Goal: Information Seeking & Learning: Learn about a topic

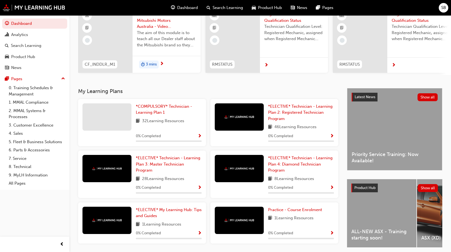
scroll to position [74, 0]
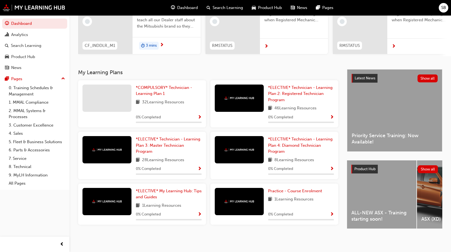
click at [159, 100] on span "32 Learning Resources" at bounding box center [163, 102] width 42 height 7
click at [197, 114] on div "0 % Completed" at bounding box center [169, 117] width 66 height 7
click at [200, 115] on span "Show Progress" at bounding box center [200, 117] width 4 height 5
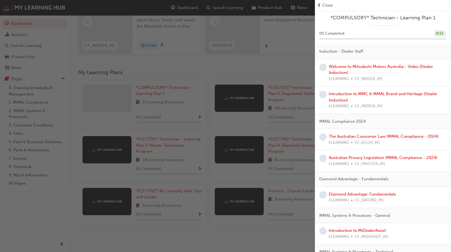
click at [202, 105] on div "button" at bounding box center [157, 126] width 315 height 252
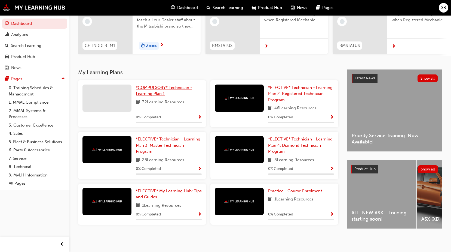
click at [161, 88] on link "*COMPULSORY* Technician - Learning Plan 1" at bounding box center [169, 90] width 66 height 12
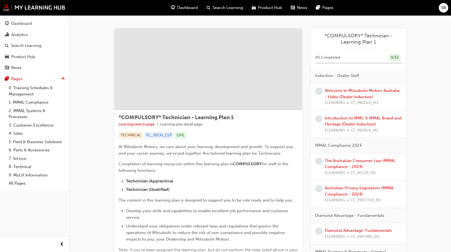
click at [225, 9] on span "Search Learning" at bounding box center [228, 8] width 30 height 6
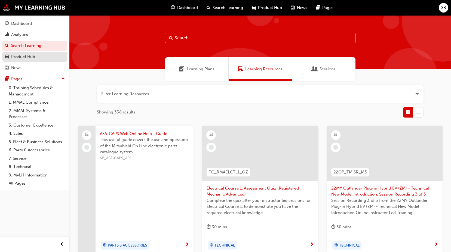
click at [31, 58] on div "Product Hub" at bounding box center [23, 57] width 24 height 6
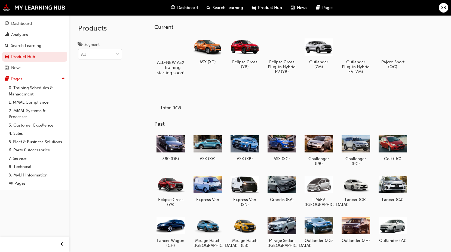
click at [170, 51] on div at bounding box center [171, 47] width 30 height 22
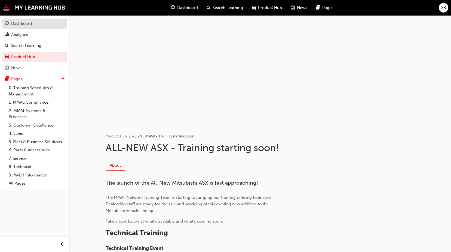
click at [18, 25] on div "Dashboard" at bounding box center [21, 23] width 21 height 6
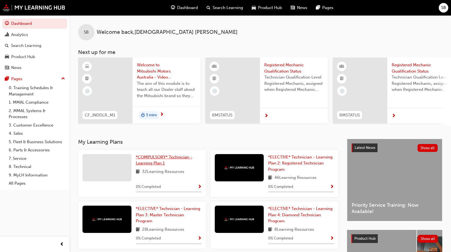
click at [163, 161] on link "*COMPULSORY* Technician - Learning Plan 1" at bounding box center [169, 160] width 66 height 12
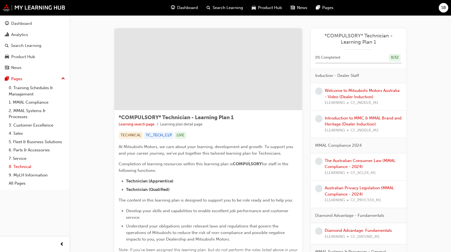
click at [32, 167] on link "8. Technical" at bounding box center [37, 166] width 61 height 8
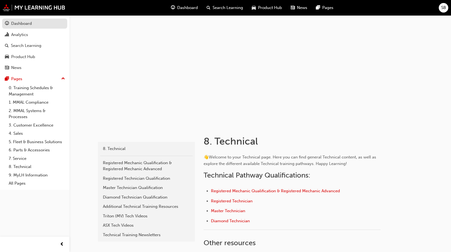
click at [23, 25] on div "Dashboard" at bounding box center [21, 23] width 21 height 6
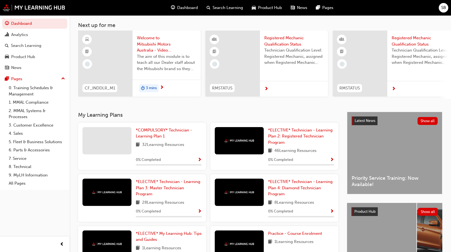
scroll to position [27, 0]
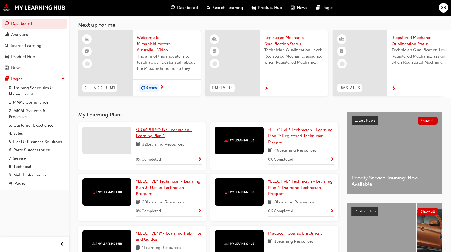
click at [155, 137] on span "*COMPULSORY* Technician - Learning Plan 1" at bounding box center [164, 132] width 56 height 11
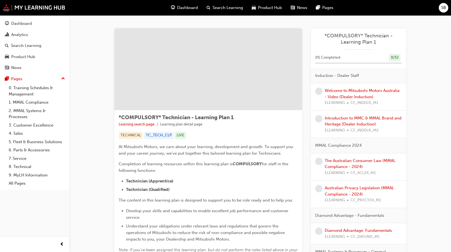
click at [319, 92] on span "learningRecordVerb_NONE-icon" at bounding box center [318, 90] width 7 height 7
click at [333, 93] on div "Welcome to Mitsubishi Motors Australia - Video (Dealer Induction) ELEARNING CF_…" at bounding box center [363, 96] width 77 height 19
click at [335, 91] on link "Welcome to Mitsubishi Motors Australia - Video (Dealer Induction)" at bounding box center [362, 93] width 75 height 11
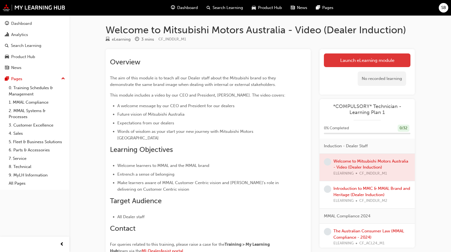
click at [354, 60] on link "Launch eLearning module" at bounding box center [367, 60] width 87 height 14
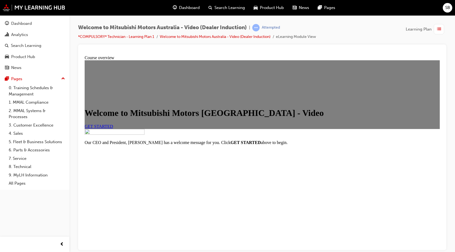
click at [289, 128] on div "Welcome to Mitsubishi Motors Australia - Video GET STARTED" at bounding box center [262, 118] width 355 height 21
click at [113, 124] on span "GET STARTED" at bounding box center [99, 126] width 29 height 5
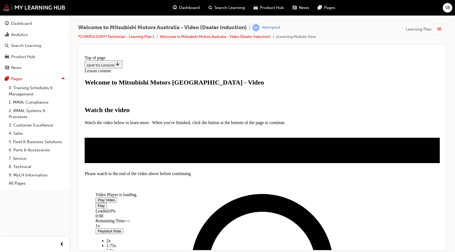
click at [98, 201] on span "Video player" at bounding box center [98, 199] width 0 height 4
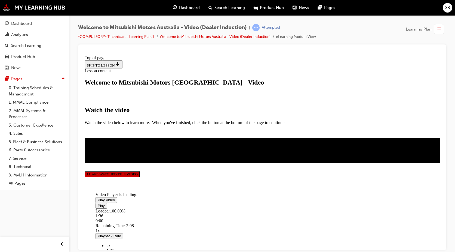
click at [98, 197] on span "Video player" at bounding box center [98, 199] width 0 height 4
click at [98, 207] on span "Video player" at bounding box center [98, 205] width 0 height 4
drag, startPoint x: 198, startPoint y: 212, endPoint x: 128, endPoint y: 212, distance: 70.0
click at [128, 212] on div "Loaded : 100.00% 0:00 0:00" at bounding box center [270, 215] width 348 height 15
click at [98, 197] on span "Video player" at bounding box center [98, 199] width 0 height 4
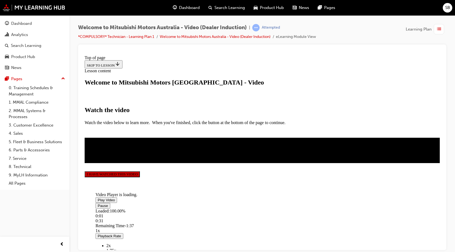
scroll to position [97, 0]
click at [140, 177] on button "I HAVE WATCHED THIS VIDEO" at bounding box center [112, 174] width 55 height 6
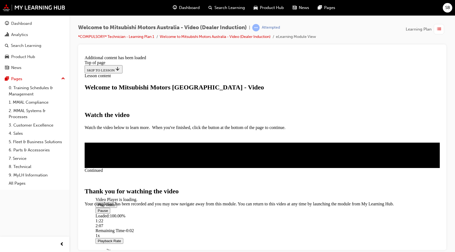
scroll to position [169, 0]
click at [118, 226] on span "CLOSE MODULE" at bounding box center [101, 228] width 33 height 5
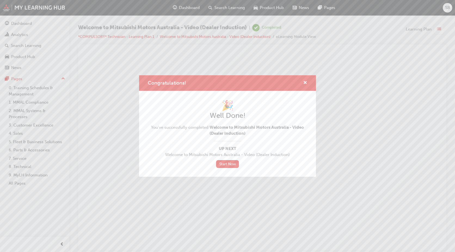
scroll to position [0, 0]
click at [223, 166] on link "Start Now" at bounding box center [227, 164] width 23 height 8
click at [226, 163] on link "Start Now" at bounding box center [227, 164] width 23 height 8
click at [307, 81] on span "cross-icon" at bounding box center [305, 83] width 4 height 5
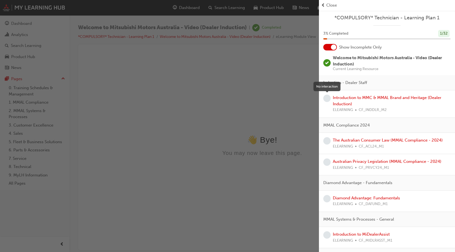
click at [329, 99] on span "learningRecordVerb_NONE-icon" at bounding box center [326, 97] width 7 height 7
click at [337, 98] on link "Introduction to MMC & MMAL Brand and Heritage (Dealer Induction)" at bounding box center [387, 100] width 109 height 11
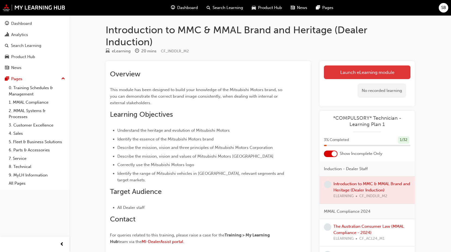
click at [336, 76] on link "Launch eLearning module" at bounding box center [367, 72] width 87 height 14
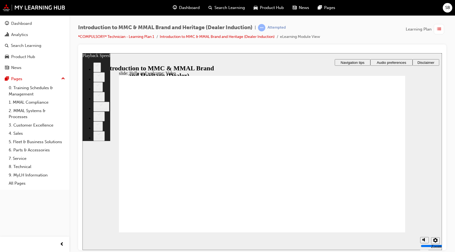
type input "0"
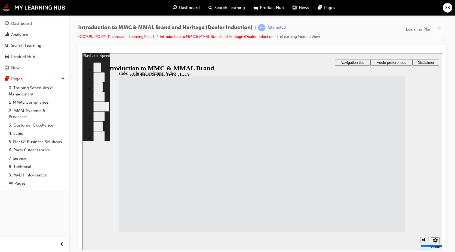
type input "33"
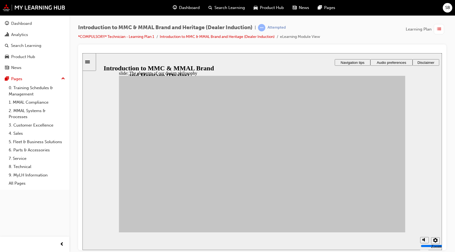
drag, startPoint x: 191, startPoint y: 152, endPoint x: 293, endPoint y: 136, distance: 103.3
drag, startPoint x: 153, startPoint y: 173, endPoint x: 292, endPoint y: 208, distance: 143.0
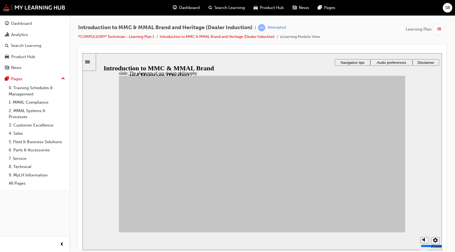
drag, startPoint x: 153, startPoint y: 190, endPoint x: 295, endPoint y: 187, distance: 142.7
drag, startPoint x: 192, startPoint y: 184, endPoint x: 294, endPoint y: 188, distance: 102.2
drag, startPoint x: 163, startPoint y: 153, endPoint x: 342, endPoint y: 207, distance: 186.8
drag, startPoint x: 227, startPoint y: 196, endPoint x: 347, endPoint y: 131, distance: 136.4
drag, startPoint x: 193, startPoint y: 182, endPoint x: 345, endPoint y: 149, distance: 155.5
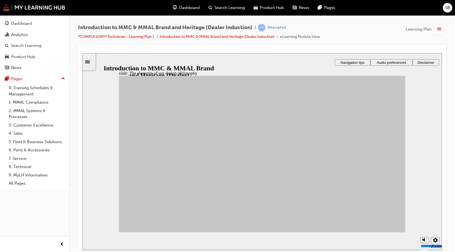
drag, startPoint x: 231, startPoint y: 158, endPoint x: 341, endPoint y: 170, distance: 110.1
drag, startPoint x: 149, startPoint y: 194, endPoint x: 336, endPoint y: 186, distance: 187.7
drag, startPoint x: 232, startPoint y: 176, endPoint x: 288, endPoint y: 189, distance: 57.1
drag, startPoint x: 183, startPoint y: 168, endPoint x: 296, endPoint y: 174, distance: 112.9
drag, startPoint x: 180, startPoint y: 202, endPoint x: 294, endPoint y: 163, distance: 120.1
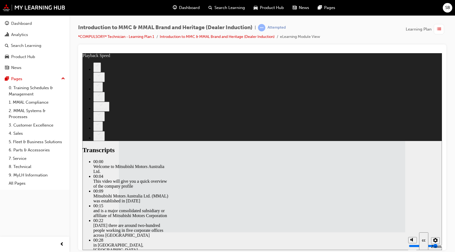
type input "112"
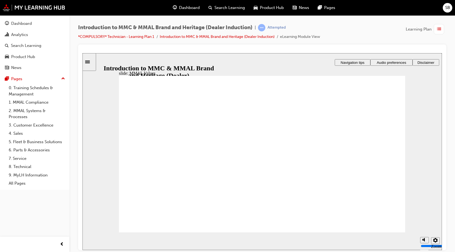
drag, startPoint x: 156, startPoint y: 188, endPoint x: 157, endPoint y: 174, distance: 14.5
drag, startPoint x: 151, startPoint y: 153, endPoint x: 152, endPoint y: 169, distance: 16.1
drag, startPoint x: 154, startPoint y: 165, endPoint x: 154, endPoint y: 173, distance: 8.5
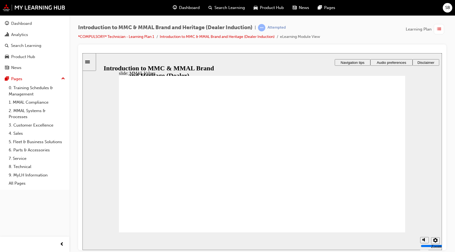
drag, startPoint x: 191, startPoint y: 148, endPoint x: 192, endPoint y: 166, distance: 18.0
drag, startPoint x: 189, startPoint y: 155, endPoint x: 153, endPoint y: 169, distance: 38.7
drag, startPoint x: 150, startPoint y: 146, endPoint x: 193, endPoint y: 162, distance: 45.5
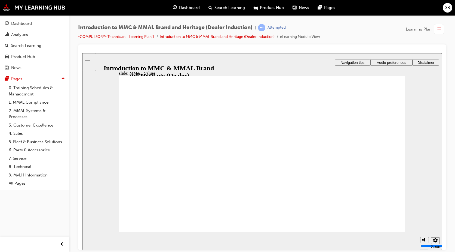
drag, startPoint x: 173, startPoint y: 153, endPoint x: 238, endPoint y: 167, distance: 66.3
drag, startPoint x: 82, startPoint y: 53, endPoint x: 185, endPoint y: 166, distance: 152.8
drag, startPoint x: 291, startPoint y: 149, endPoint x: 288, endPoint y: 163, distance: 14.9
drag, startPoint x: 323, startPoint y: 148, endPoint x: 365, endPoint y: 161, distance: 43.8
drag, startPoint x: 243, startPoint y: 149, endPoint x: 326, endPoint y: 166, distance: 84.5
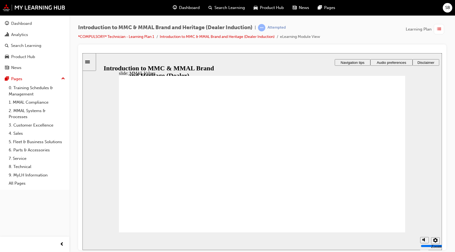
drag, startPoint x: 280, startPoint y: 149, endPoint x: 281, endPoint y: 161, distance: 12.8
drag, startPoint x: 324, startPoint y: 165, endPoint x: 271, endPoint y: 169, distance: 53.2
drag, startPoint x: 281, startPoint y: 148, endPoint x: 191, endPoint y: 169, distance: 92.1
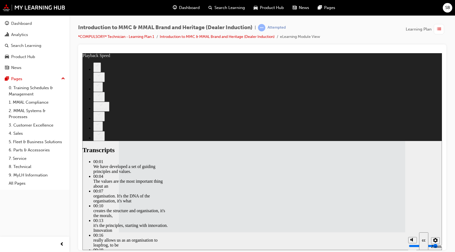
type input "120"
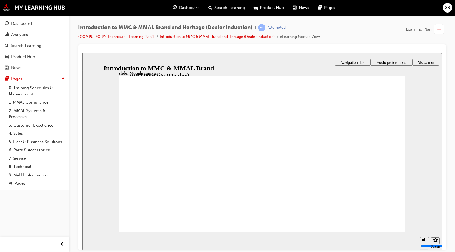
checkbox input "true"
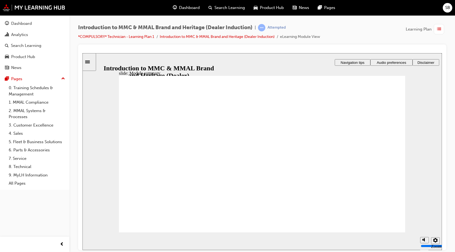
checkbox input "true"
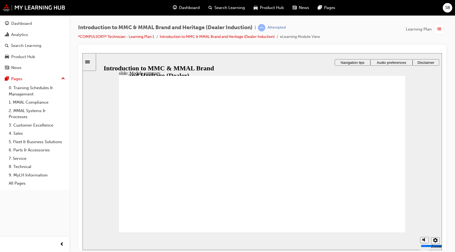
checkbox input "true"
radio input "true"
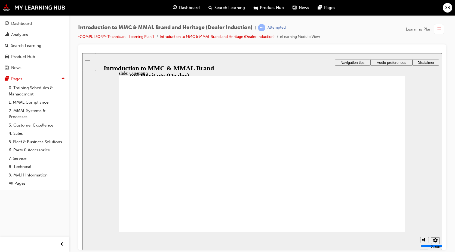
radio input "true"
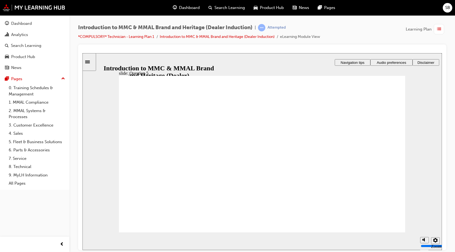
checkbox input "true"
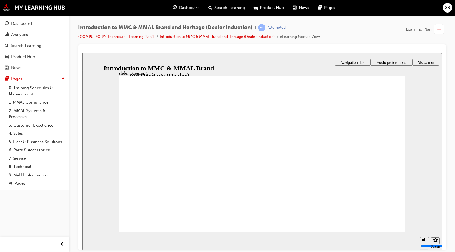
checkbox input "true"
radio input "true"
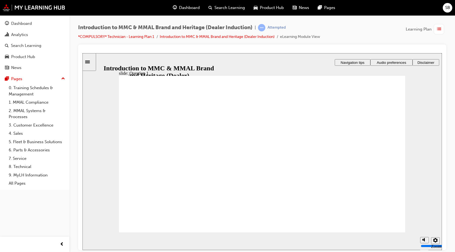
radio input "true"
drag, startPoint x: 129, startPoint y: 170, endPoint x: 133, endPoint y: 178, distance: 8.6
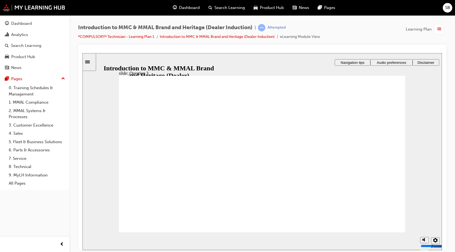
radio input "true"
checkbox input "true"
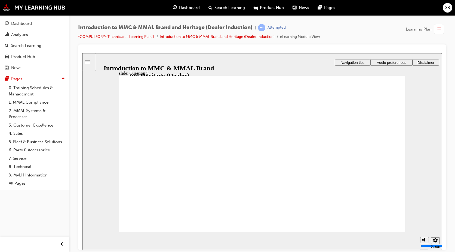
checkbox input "true"
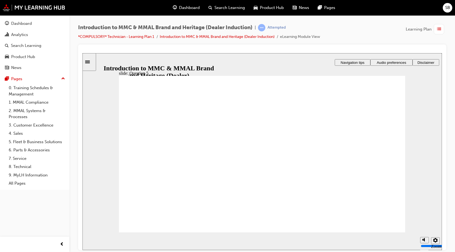
checkbox input "true"
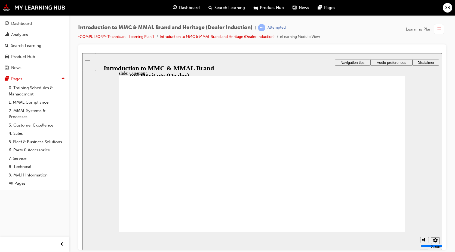
radio input "true"
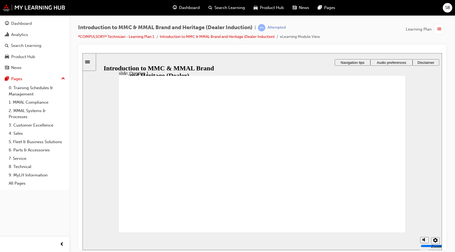
radio input "true"
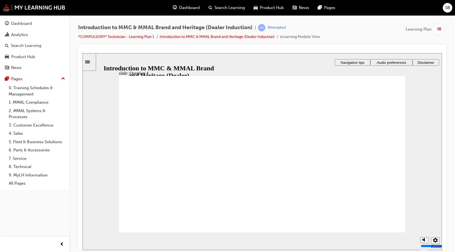
radio input "true"
checkbox input "true"
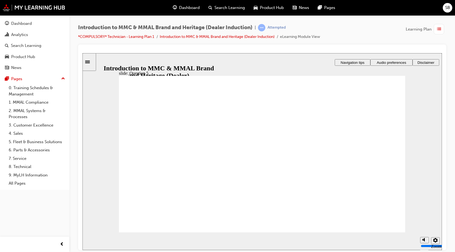
checkbox input "true"
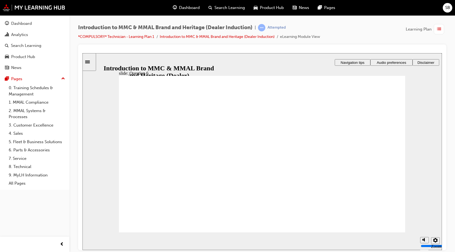
radio input "true"
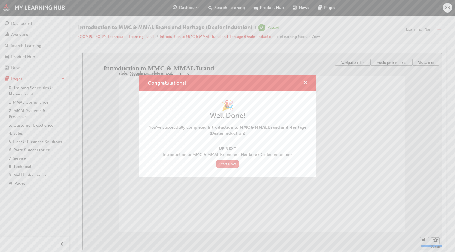
click at [220, 164] on link "Start Now" at bounding box center [227, 164] width 23 height 8
click at [224, 165] on link "Start Now" at bounding box center [227, 164] width 23 height 8
click at [305, 85] on span "cross-icon" at bounding box center [305, 83] width 4 height 5
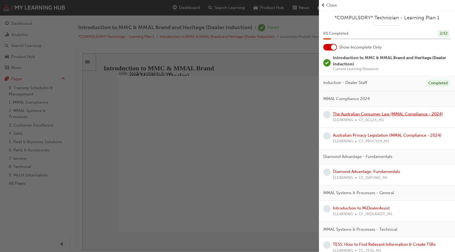
click at [342, 114] on link "The Australian Consumer Law (MMAL Compliance - 2024)" at bounding box center [388, 113] width 110 height 5
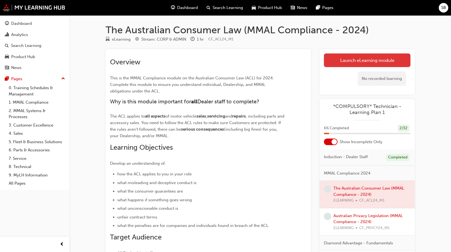
click at [346, 61] on link "Launch eLearning module" at bounding box center [367, 60] width 87 height 14
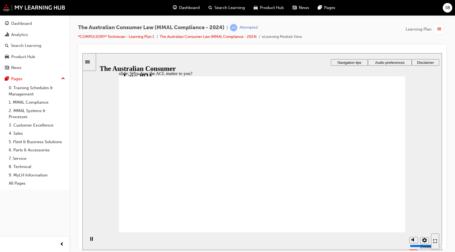
radio input "true"
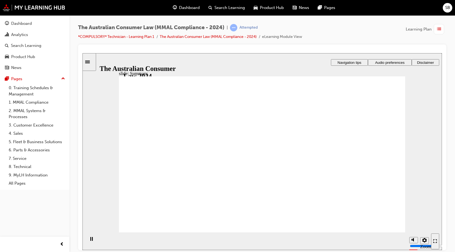
drag, startPoint x: 282, startPoint y: 128, endPoint x: 249, endPoint y: 161, distance: 47.2
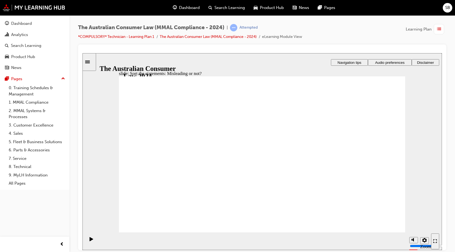
drag, startPoint x: 270, startPoint y: 132, endPoint x: 308, endPoint y: 170, distance: 53.9
drag, startPoint x: 264, startPoint y: 131, endPoint x: 290, endPoint y: 157, distance: 37.0
drag, startPoint x: 263, startPoint y: 127, endPoint x: 234, endPoint y: 157, distance: 41.8
drag, startPoint x: 234, startPoint y: 148, endPoint x: 216, endPoint y: 181, distance: 37.9
drag, startPoint x: 251, startPoint y: 134, endPoint x: 217, endPoint y: 175, distance: 53.5
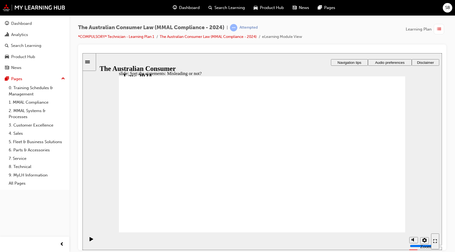
drag, startPoint x: 262, startPoint y: 125, endPoint x: 224, endPoint y: 173, distance: 61.2
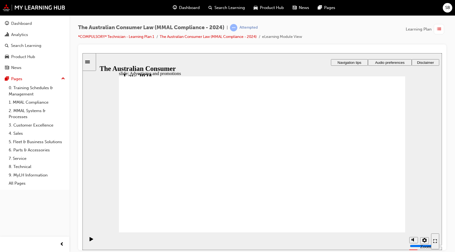
drag, startPoint x: 280, startPoint y: 160, endPoint x: 287, endPoint y: 154, distance: 9.4
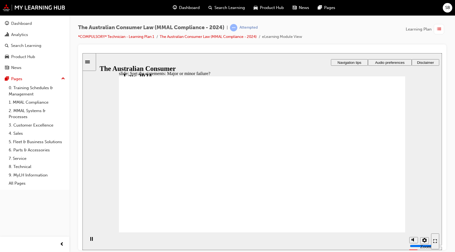
drag, startPoint x: 259, startPoint y: 129, endPoint x: 330, endPoint y: 183, distance: 89.5
drag, startPoint x: 266, startPoint y: 129, endPoint x: 215, endPoint y: 186, distance: 75.8
drag, startPoint x: 250, startPoint y: 131, endPoint x: 209, endPoint y: 183, distance: 65.3
drag, startPoint x: 255, startPoint y: 125, endPoint x: 340, endPoint y: 178, distance: 100.0
drag, startPoint x: 261, startPoint y: 134, endPoint x: 209, endPoint y: 182, distance: 71.1
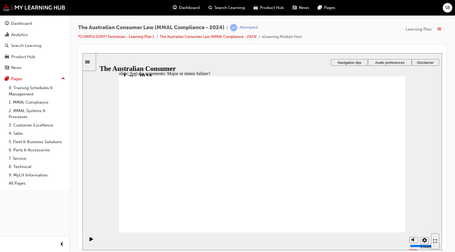
drag, startPoint x: 250, startPoint y: 132, endPoint x: 206, endPoint y: 186, distance: 70.2
drag, startPoint x: 252, startPoint y: 130, endPoint x: 198, endPoint y: 184, distance: 76.4
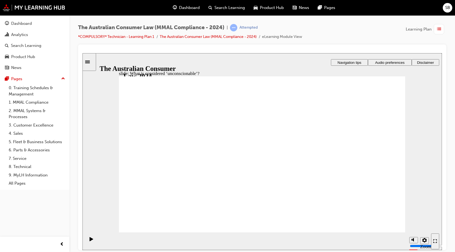
drag, startPoint x: 270, startPoint y: 129, endPoint x: 215, endPoint y: 174, distance: 71.0
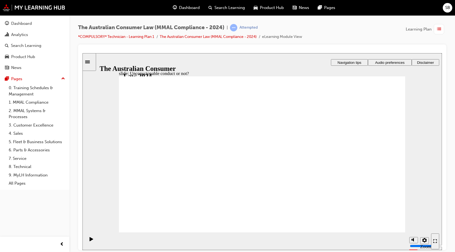
drag, startPoint x: 264, startPoint y: 129, endPoint x: 221, endPoint y: 161, distance: 53.5
drag, startPoint x: 245, startPoint y: 131, endPoint x: 316, endPoint y: 164, distance: 78.1
drag, startPoint x: 270, startPoint y: 128, endPoint x: 188, endPoint y: 164, distance: 89.6
drag, startPoint x: 262, startPoint y: 130, endPoint x: 213, endPoint y: 168, distance: 61.5
drag, startPoint x: 253, startPoint y: 132, endPoint x: 205, endPoint y: 168, distance: 60.3
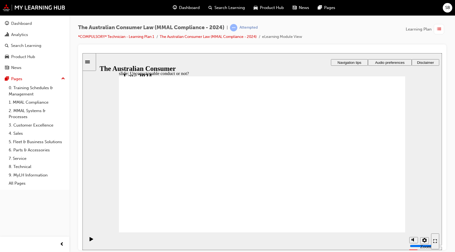
drag, startPoint x: 249, startPoint y: 139, endPoint x: 309, endPoint y: 171, distance: 68.0
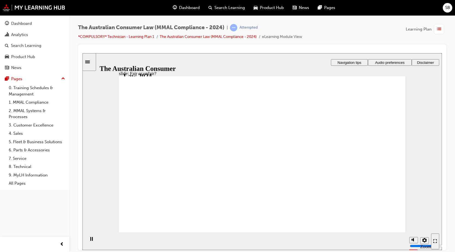
drag, startPoint x: 274, startPoint y: 134, endPoint x: 342, endPoint y: 175, distance: 80.0
drag, startPoint x: 282, startPoint y: 135, endPoint x: 217, endPoint y: 176, distance: 76.8
drag, startPoint x: 243, startPoint y: 132, endPoint x: 307, endPoint y: 171, distance: 74.7
drag, startPoint x: 277, startPoint y: 132, endPoint x: 236, endPoint y: 169, distance: 55.9
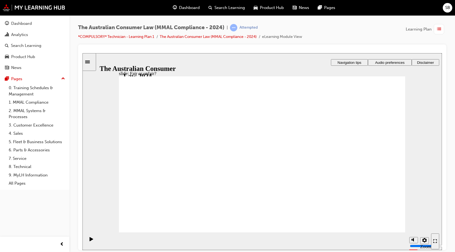
drag, startPoint x: 200, startPoint y: 173, endPoint x: 357, endPoint y: 177, distance: 157.4
drag, startPoint x: 263, startPoint y: 131, endPoint x: 317, endPoint y: 172, distance: 67.6
drag, startPoint x: 269, startPoint y: 134, endPoint x: 321, endPoint y: 173, distance: 65.2
drag, startPoint x: 328, startPoint y: 171, endPoint x: 168, endPoint y: 171, distance: 160.6
drag, startPoint x: 340, startPoint y: 173, endPoint x: 158, endPoint y: 177, distance: 181.6
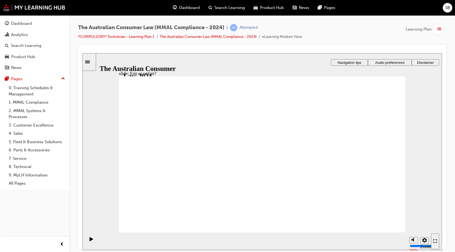
drag, startPoint x: 244, startPoint y: 132, endPoint x: 312, endPoint y: 183, distance: 84.7
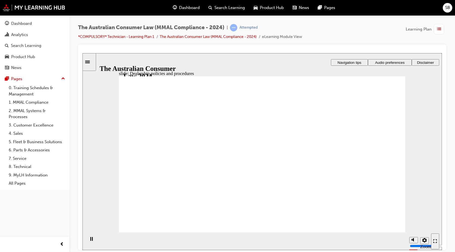
checkbox input "true"
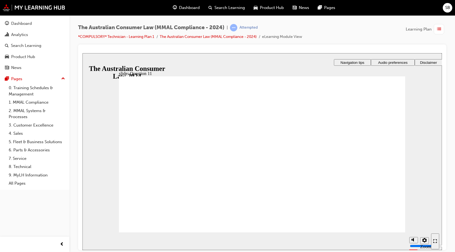
checkbox input "true"
drag, startPoint x: 132, startPoint y: 135, endPoint x: 132, endPoint y: 132, distance: 2.8
checkbox input "true"
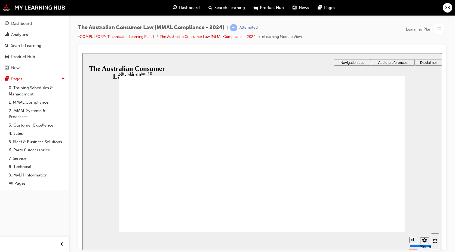
checkbox input "true"
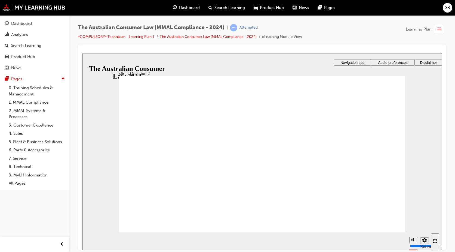
radio input "true"
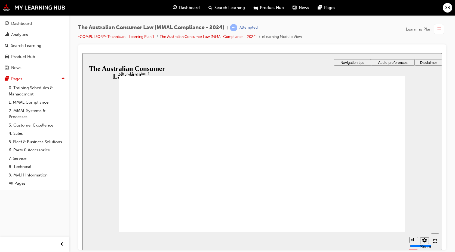
checkbox input "true"
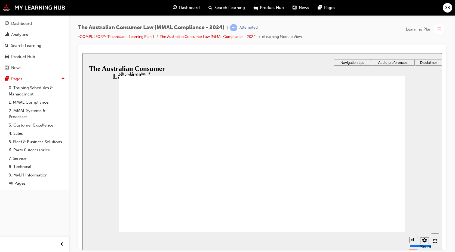
checkbox input "true"
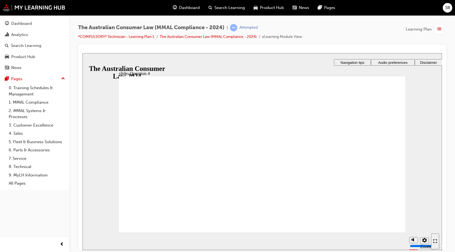
checkbox input "true"
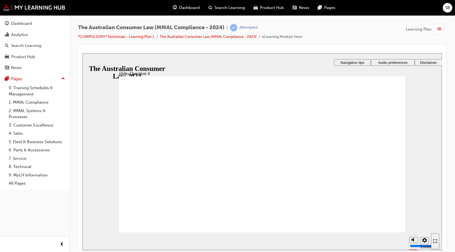
radio input "true"
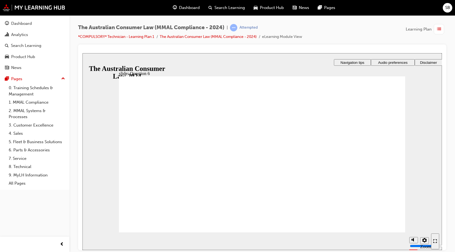
radio input "true"
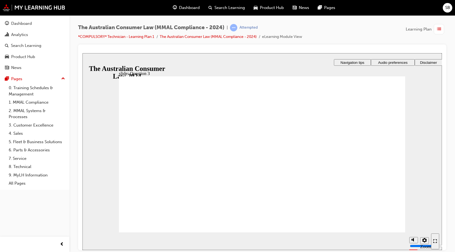
radio input "true"
checkbox input "true"
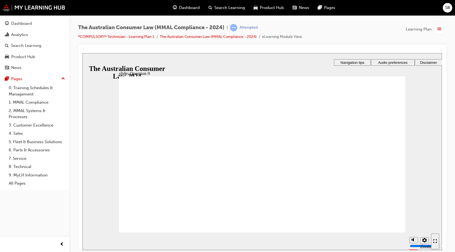
checkbox input "true"
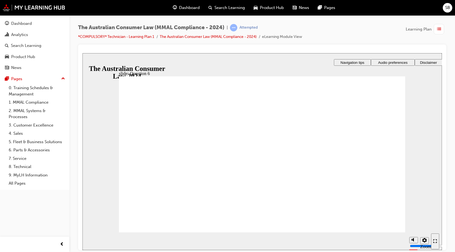
radio input "true"
checkbox input "true"
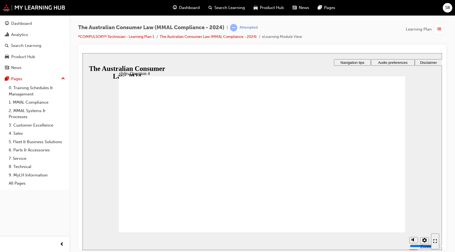
checkbox input "true"
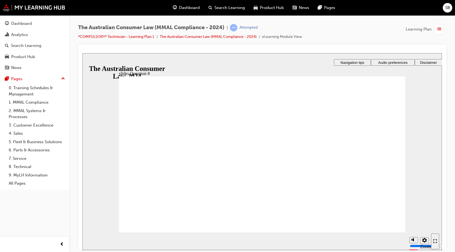
radio input "true"
checkbox input "true"
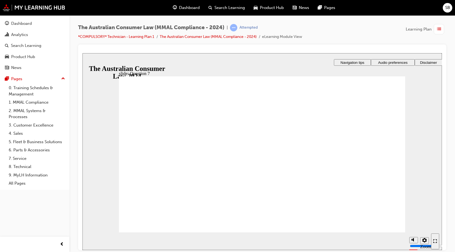
radio input "true"
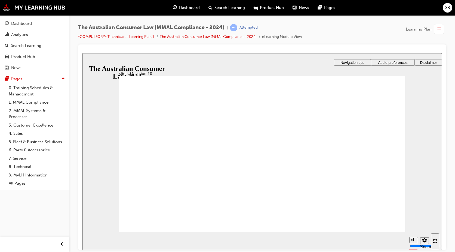
checkbox input "true"
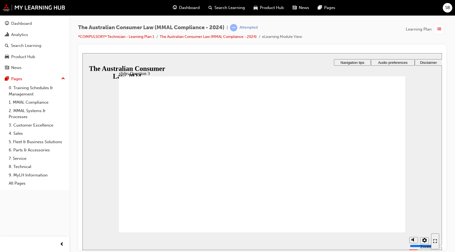
radio input "true"
checkbox input "true"
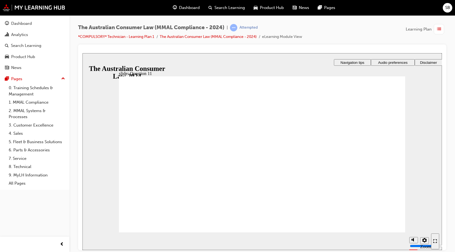
checkbox input "true"
radio input "true"
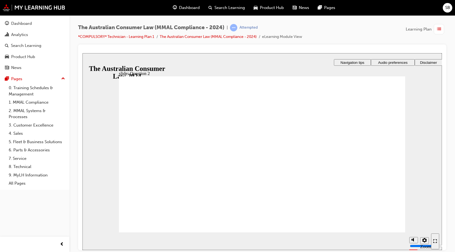
radio input "true"
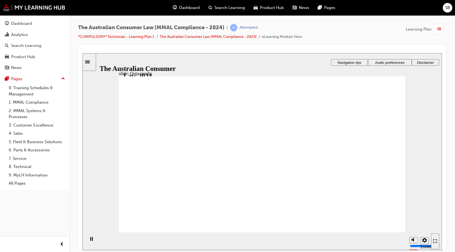
checkbox input "true"
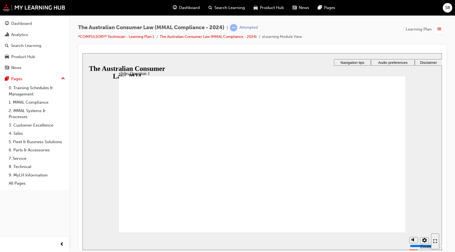
radio input "true"
checkbox input "true"
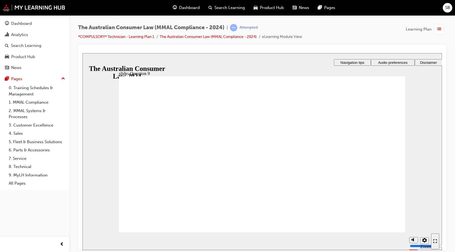
checkbox input "true"
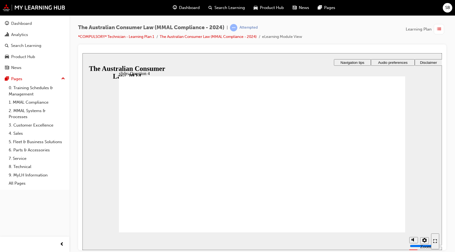
checkbox input "true"
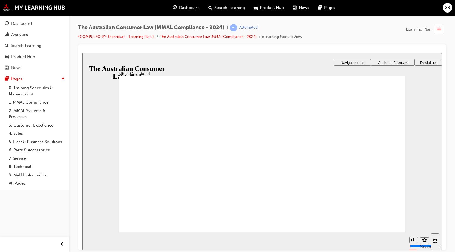
radio input "true"
checkbox input "true"
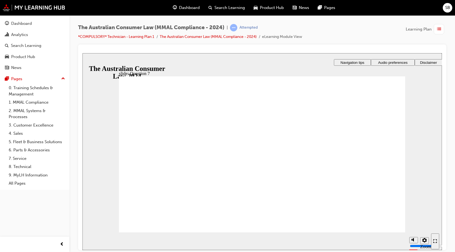
radio input "true"
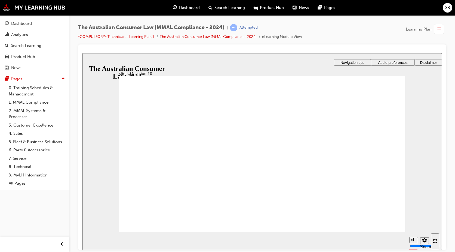
checkbox input "true"
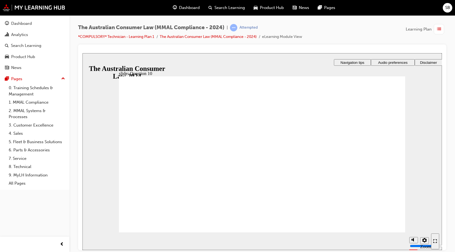
radio input "true"
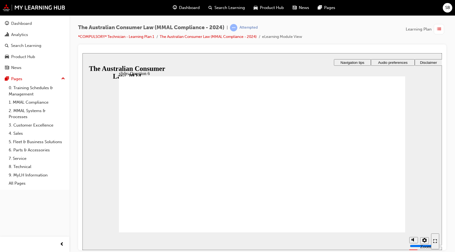
radio input "true"
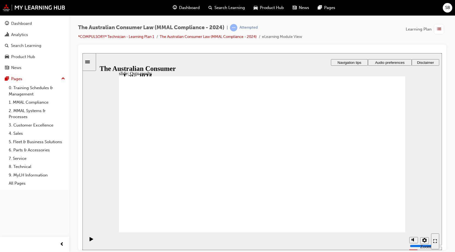
radio input "true"
checkbox input "true"
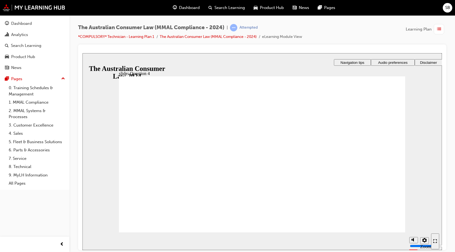
checkbox input "true"
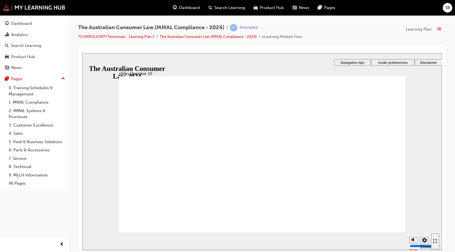
checkbox input "true"
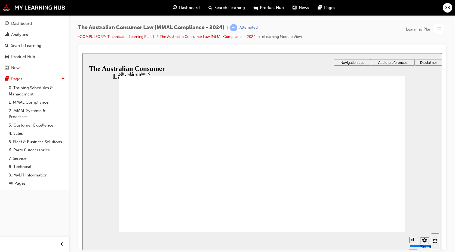
radio input "true"
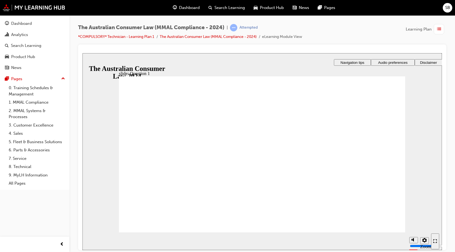
checkbox input "true"
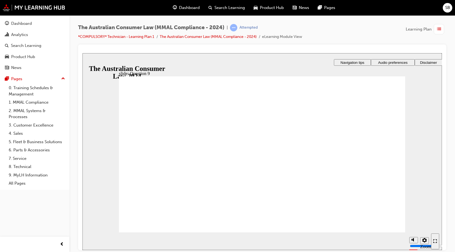
checkbox input "true"
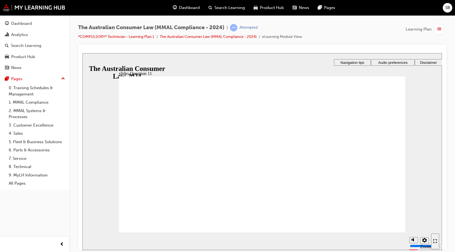
radio input "true"
checkbox input "true"
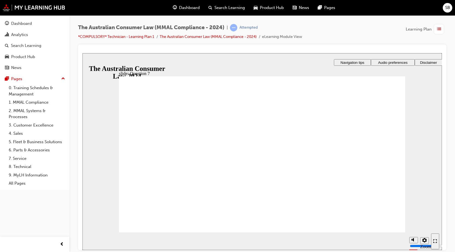
checkbox input "true"
radio input "true"
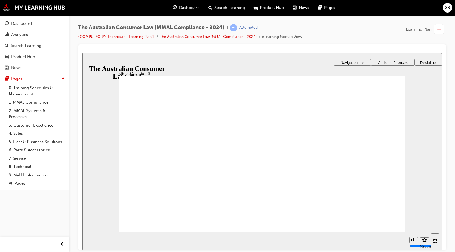
radio input "true"
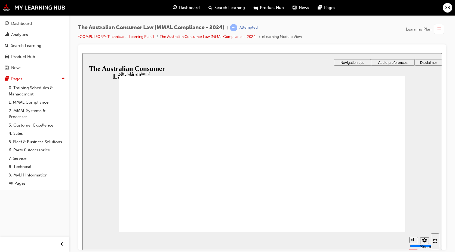
radio input "true"
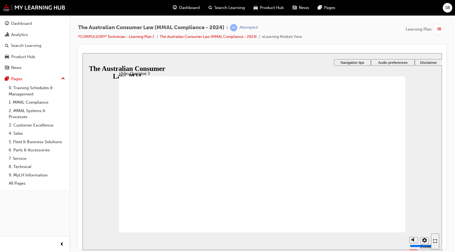
radio input "true"
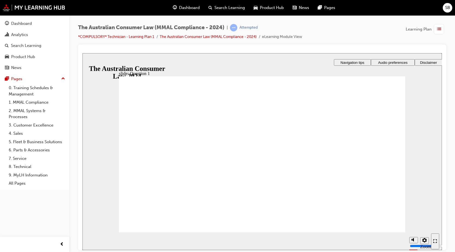
checkbox input "true"
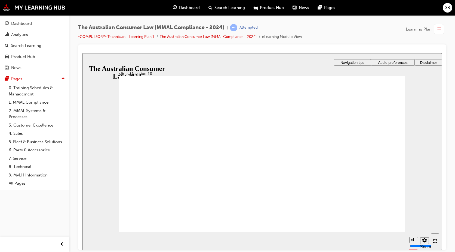
radio input "true"
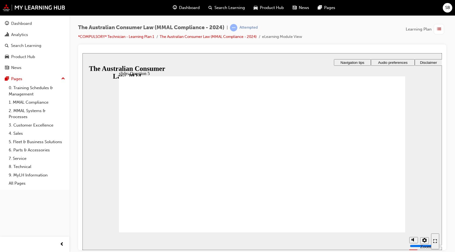
radio input "true"
checkbox input "true"
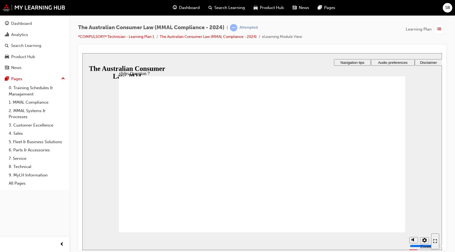
checkbox input "true"
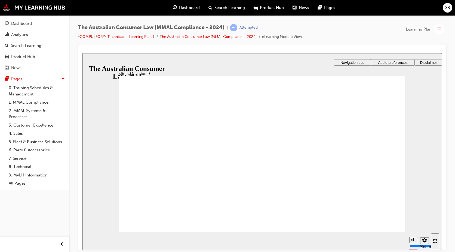
checkbox input "true"
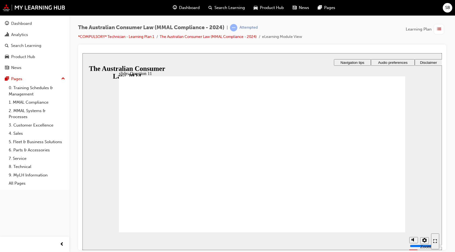
checkbox input "true"
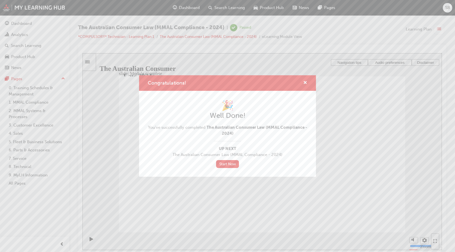
click at [303, 83] on div "Congratulations!" at bounding box center [303, 82] width 8 height 7
click at [305, 82] on span "cross-icon" at bounding box center [305, 83] width 4 height 5
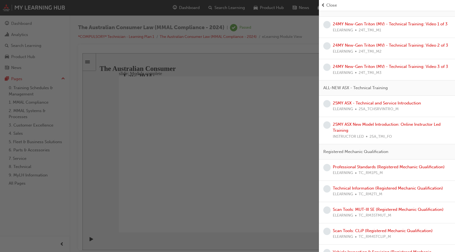
scroll to position [263, 0]
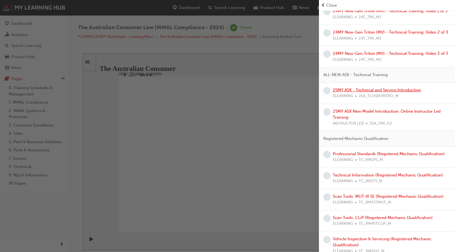
click at [343, 92] on link "25MY ASX - Technical and Service Introduction" at bounding box center [377, 89] width 88 height 5
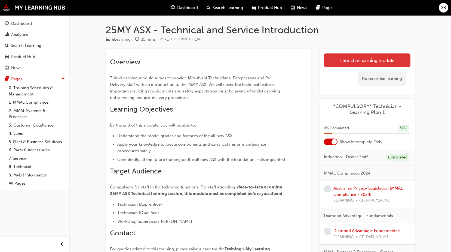
click at [338, 63] on link "Launch eLearning module" at bounding box center [367, 60] width 87 height 14
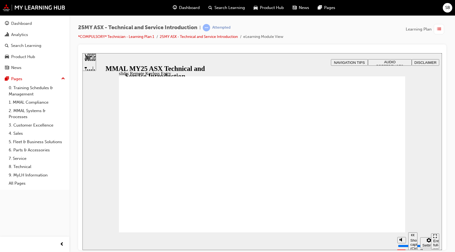
type input "20"
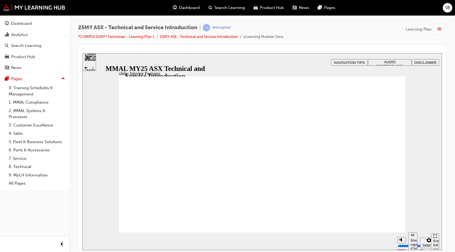
type input "5"
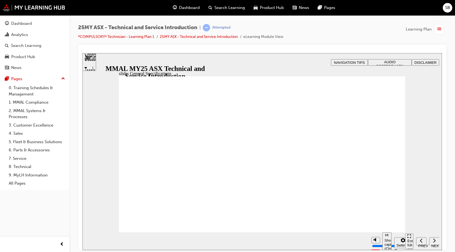
click at [132, 58] on div "Show captions (Ctrl+Alt+C)" at bounding box center [107, 55] width 50 height 5
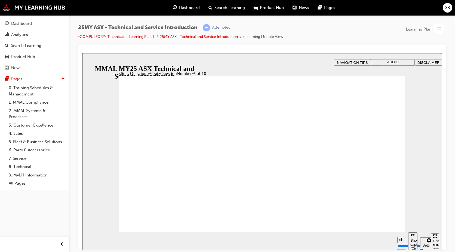
radio input "true"
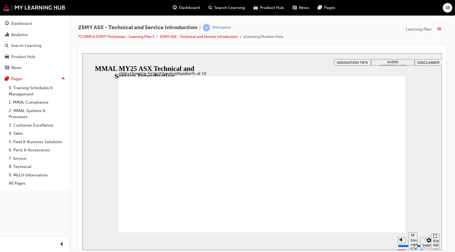
radio input "true"
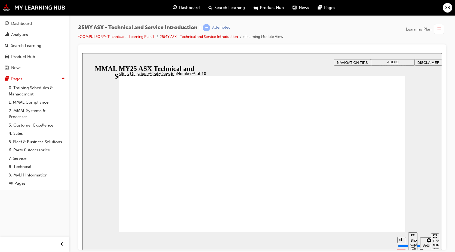
radio input "true"
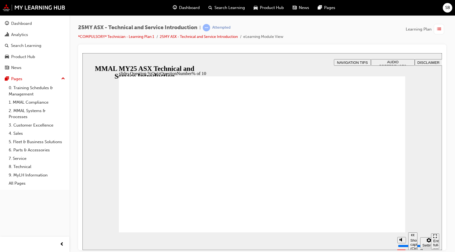
radio input "true"
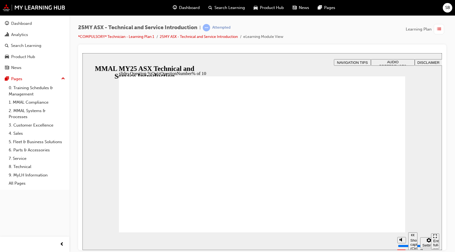
radio input "true"
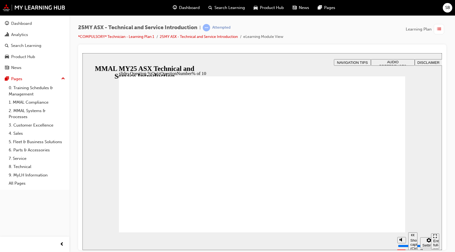
radio input "true"
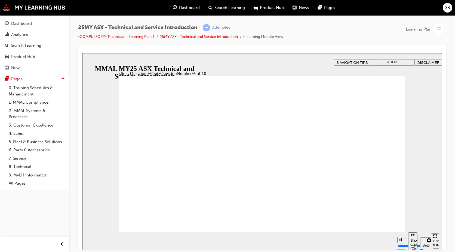
radio input "true"
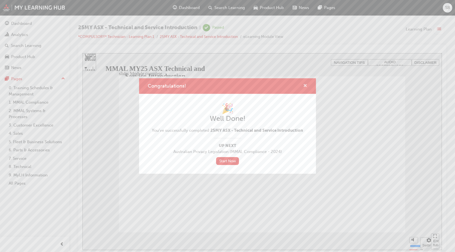
click at [304, 87] on span "cross-icon" at bounding box center [305, 86] width 4 height 5
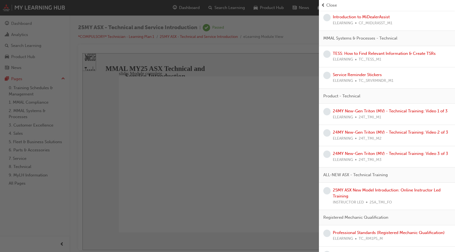
scroll to position [191, 0]
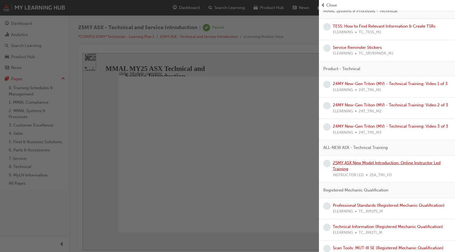
click at [343, 171] on link "25MY ASX New Model Introduction: Online Instructor Led Training" at bounding box center [387, 165] width 108 height 11
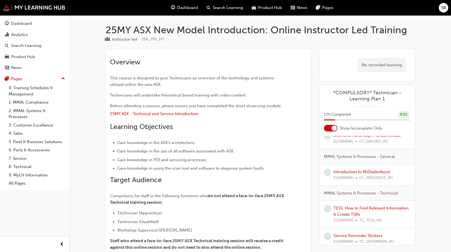
click at [441, 9] on span "SB" at bounding box center [443, 8] width 5 height 6
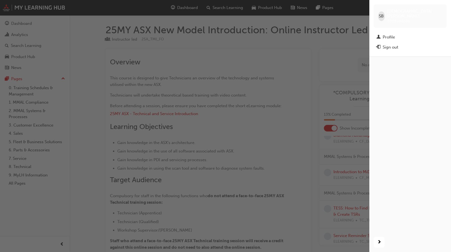
click at [331, 47] on div "button" at bounding box center [184, 126] width 369 height 252
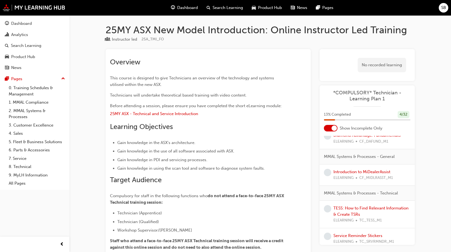
click at [440, 10] on div "SB" at bounding box center [444, 8] width 10 height 10
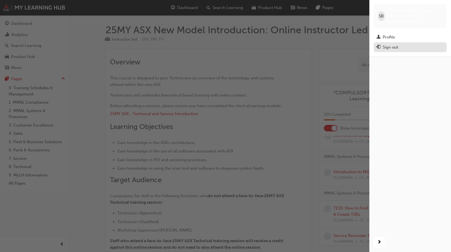
click at [409, 44] on div "Sign out" at bounding box center [410, 47] width 68 height 7
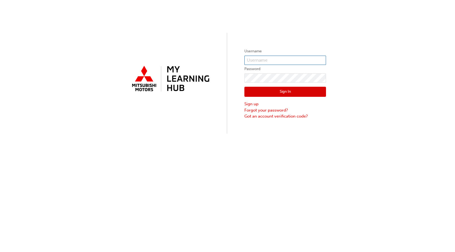
type input "0005994086"
